Goal: Navigation & Orientation: Find specific page/section

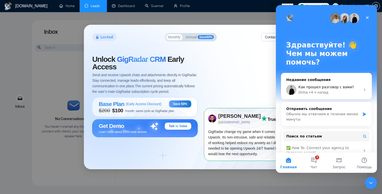
click at [346, 176] on div "Locked Monthly Annual Save 60 % Contact Sales Unlock GigRadar CRM Early Access …" at bounding box center [191, 97] width 382 height 194
click at [368, 17] on icon "Закрыть" at bounding box center [367, 18] width 4 height 4
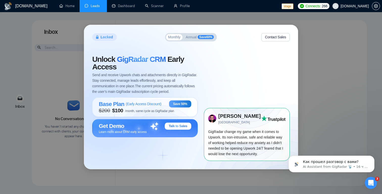
click at [335, 54] on div "Locked Monthly Annual Save 60 % Contact Sales Unlock GigRadar CRM Early Access …" at bounding box center [191, 97] width 382 height 194
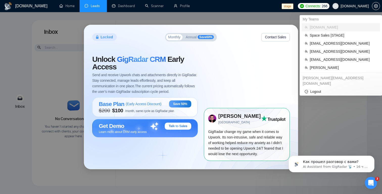
click at [361, 6] on span "rndx2.com" at bounding box center [355, 6] width 28 height 0
click at [324, 59] on span "workwiseupworkgency@gmail.com" at bounding box center [343, 60] width 67 height 6
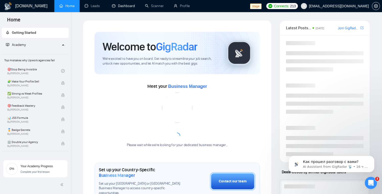
click at [132, 11] on div "Home Getting Started Academy Top mistakes why Upwork agencies fail 🎯Stop Being …" at bounding box center [191, 97] width 382 height 194
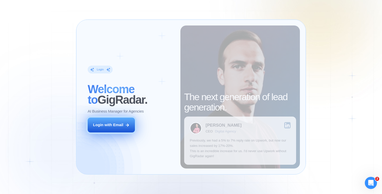
click at [117, 126] on div "Login with Email" at bounding box center [108, 125] width 30 height 5
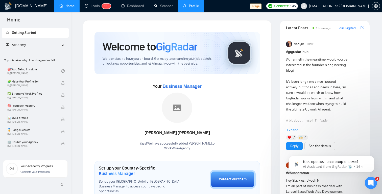
click at [192, 8] on link "Profile" at bounding box center [191, 6] width 16 height 4
